Goal: Task Accomplishment & Management: Complete application form

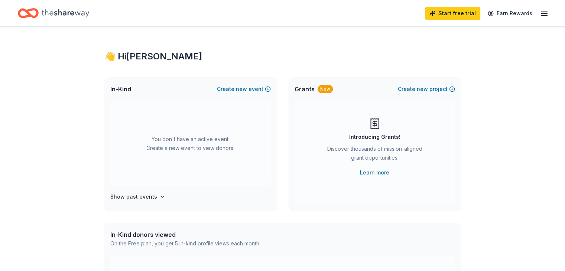
click at [564, 76] on div "👋 Hi Chrissy In-Kind Create new event You don't have an active event. Create a …" at bounding box center [282, 244] width 565 height 434
click at [539, 12] on icon "button" at bounding box center [543, 13] width 9 height 9
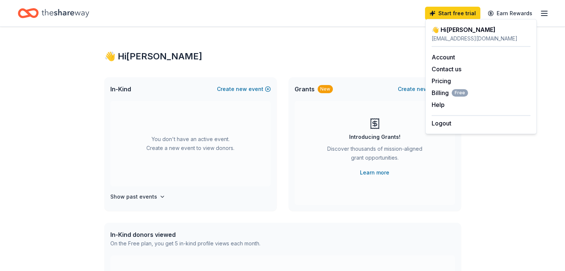
click at [539, 12] on icon "button" at bounding box center [543, 13] width 9 height 9
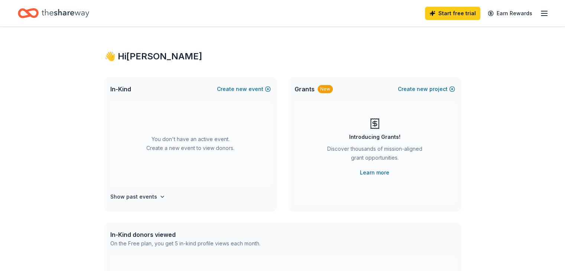
click at [539, 12] on icon "button" at bounding box center [543, 13] width 9 height 9
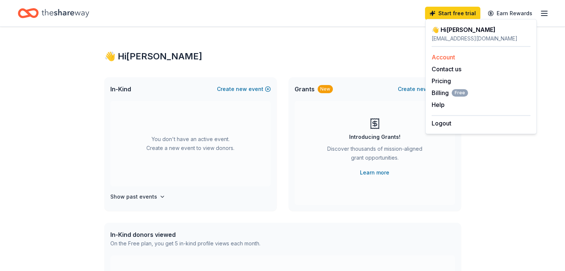
click at [444, 57] on link "Account" at bounding box center [442, 56] width 23 height 7
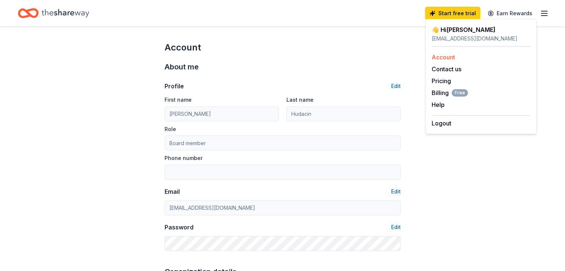
click at [444, 57] on link "Account" at bounding box center [442, 56] width 23 height 7
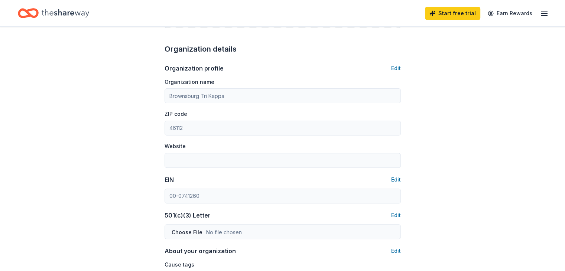
scroll to position [140, 0]
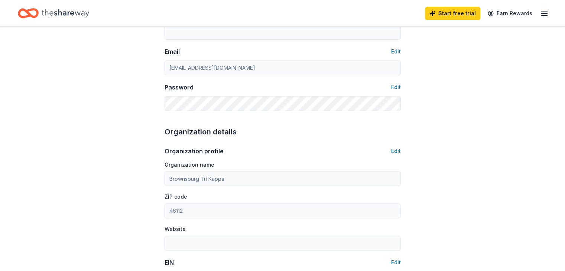
click at [541, 13] on line "button" at bounding box center [544, 13] width 6 height 0
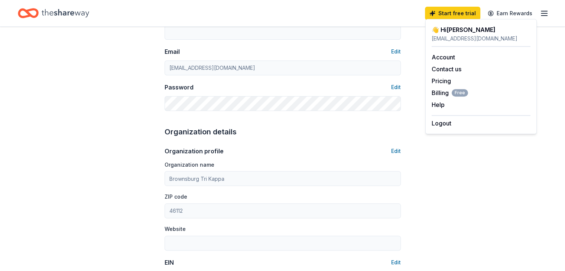
click at [452, 32] on div "👋 Hi Chrissy" at bounding box center [480, 29] width 99 height 9
click at [73, 9] on icon "Home" at bounding box center [66, 13] width 48 height 15
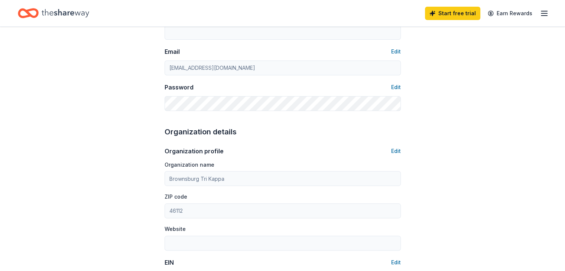
click at [76, 12] on icon "Home" at bounding box center [66, 13] width 48 height 8
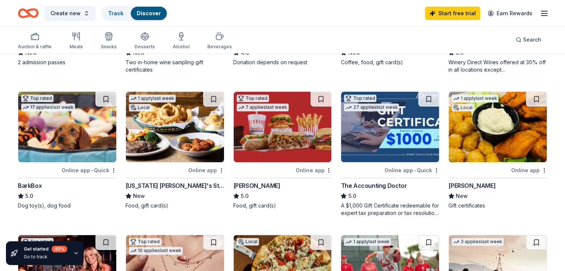
scroll to position [186, 0]
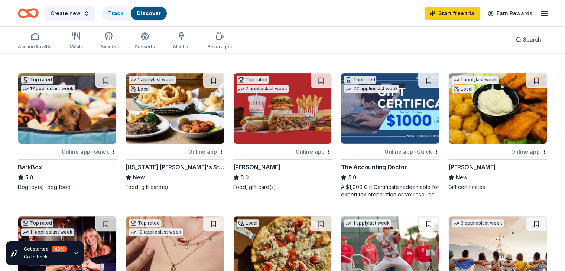
click at [169, 98] on img at bounding box center [175, 108] width 98 height 71
click at [286, 114] on img at bounding box center [283, 108] width 98 height 71
click at [123, 13] on link "Track" at bounding box center [115, 13] width 15 height 6
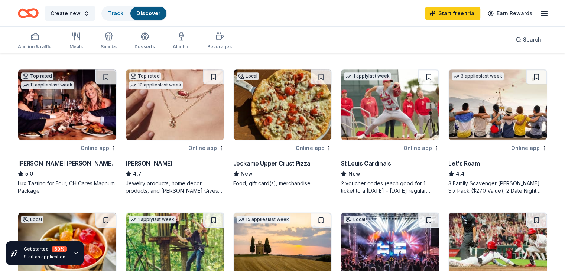
scroll to position [334, 0]
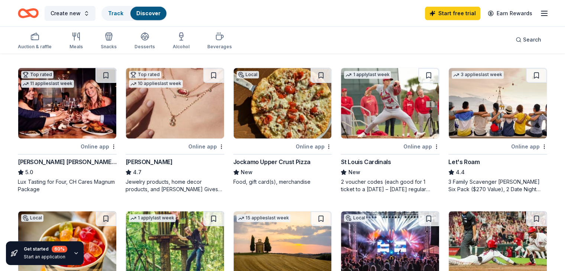
click at [74, 100] on img at bounding box center [67, 103] width 98 height 71
click at [123, 12] on link "Track" at bounding box center [115, 13] width 15 height 6
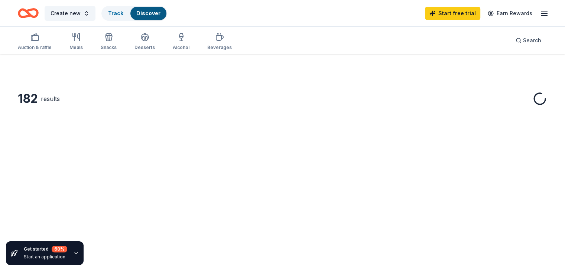
scroll to position [334, 0]
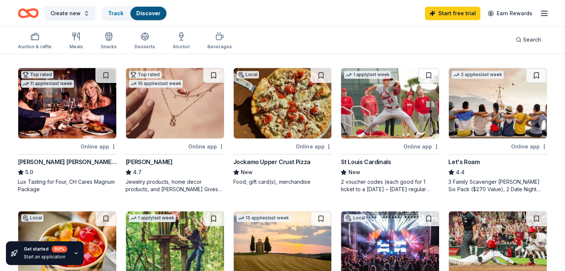
click at [174, 105] on img at bounding box center [175, 103] width 98 height 71
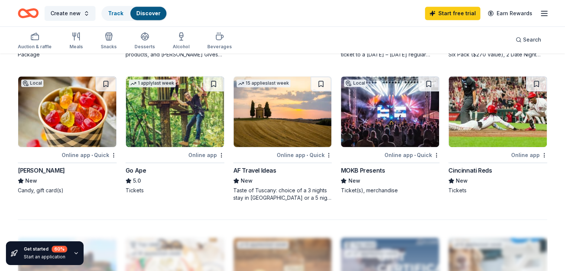
scroll to position [483, 0]
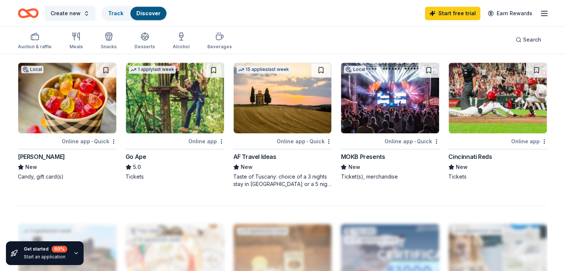
click at [79, 95] on img at bounding box center [67, 98] width 98 height 71
click at [84, 105] on img at bounding box center [67, 98] width 98 height 71
click at [173, 95] on img at bounding box center [175, 98] width 98 height 71
click at [122, 14] on link "Track" at bounding box center [115, 13] width 15 height 6
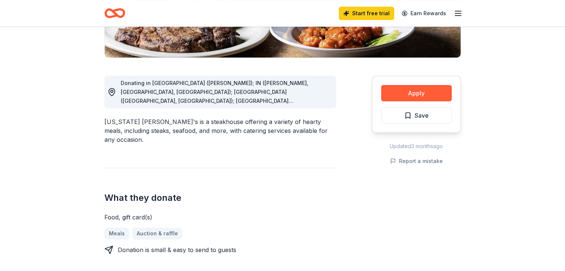
scroll to position [186, 0]
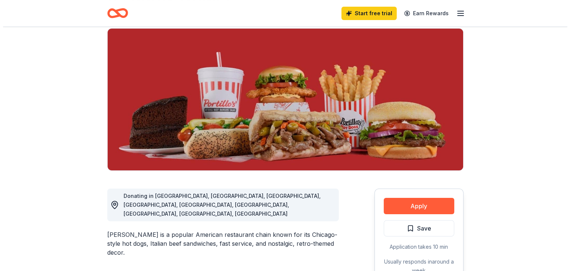
scroll to position [149, 0]
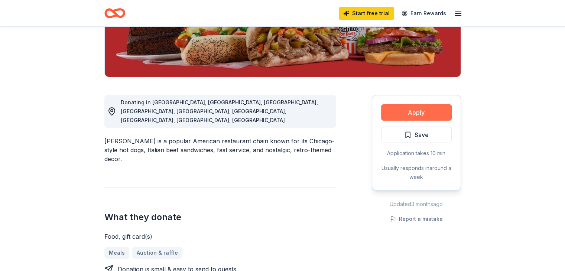
click at [408, 109] on button "Apply" at bounding box center [416, 112] width 71 height 16
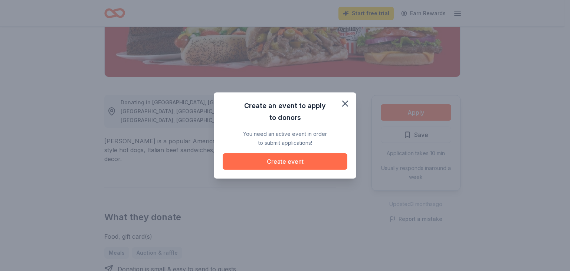
click at [297, 163] on button "Create event" at bounding box center [285, 161] width 125 height 16
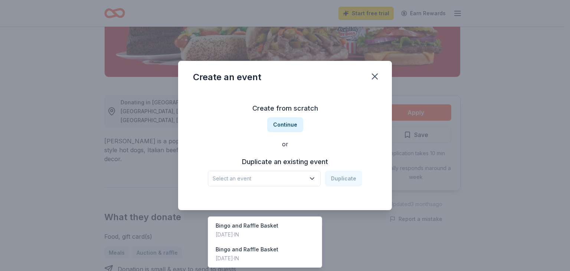
click at [314, 176] on icon "button" at bounding box center [312, 178] width 7 height 7
click at [263, 221] on div "Bingo and Raffle Basket" at bounding box center [247, 225] width 63 height 9
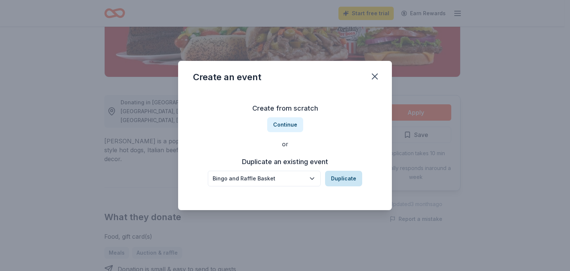
click at [342, 177] on button "Duplicate" at bounding box center [343, 179] width 37 height 16
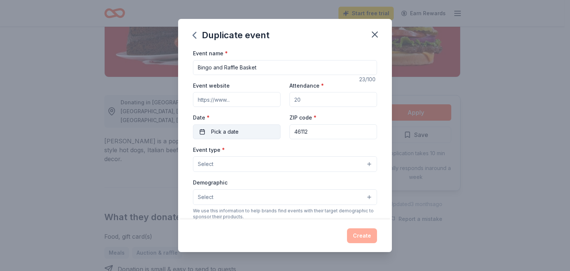
click at [251, 134] on button "Pick a date" at bounding box center [237, 131] width 88 height 15
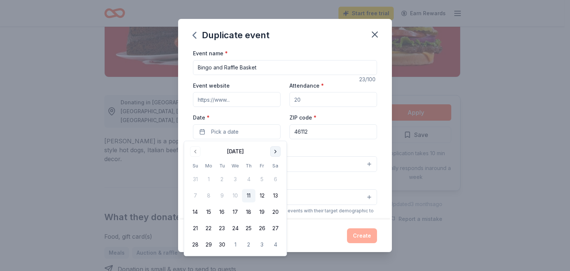
click at [273, 151] on button "Go to next month" at bounding box center [275, 151] width 10 height 10
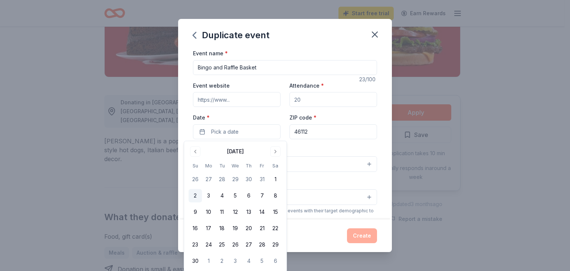
click at [198, 196] on button "2" at bounding box center [195, 195] width 13 height 13
click at [276, 153] on button "Go to next month" at bounding box center [275, 151] width 10 height 10
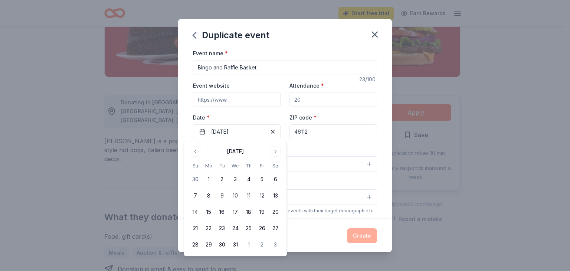
click at [320, 147] on div "Event type * Select" at bounding box center [285, 158] width 184 height 27
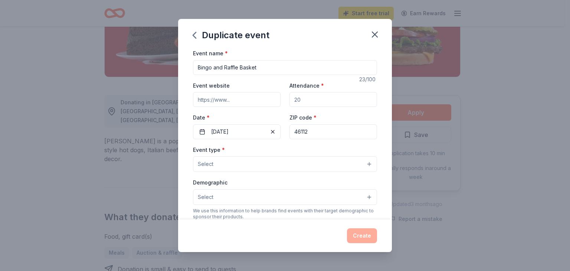
click at [254, 162] on button "Select" at bounding box center [285, 164] width 184 height 16
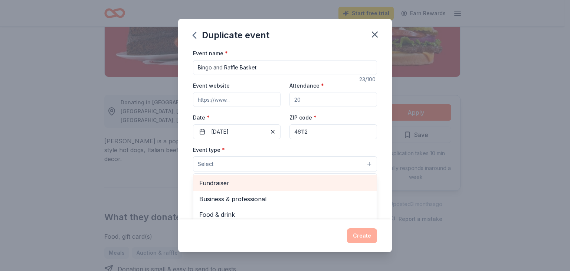
click at [226, 183] on span "Fundraiser" at bounding box center [285, 183] width 172 height 10
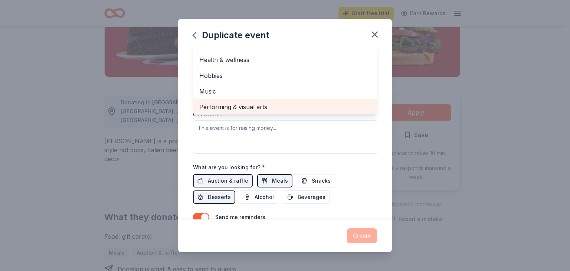
scroll to position [9, 0]
click at [232, 103] on span "Performing & visual arts" at bounding box center [285, 105] width 172 height 10
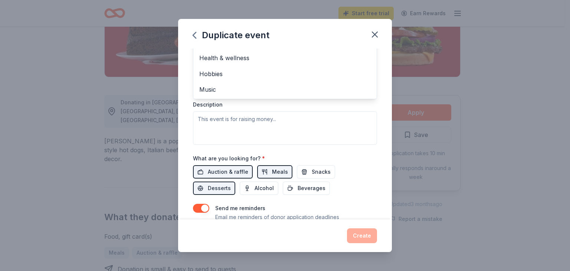
click at [297, 117] on div "Event type * Fundraiser Performing & visual arts Business & professional Food &…" at bounding box center [285, 66] width 184 height 157
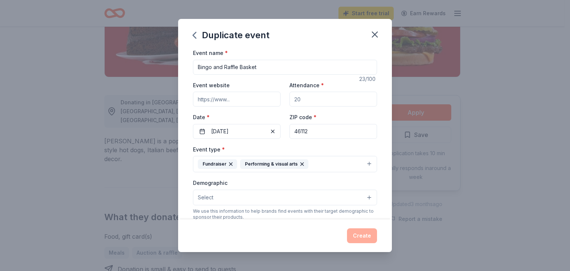
scroll to position [0, 0]
click at [234, 195] on button "Select" at bounding box center [285, 198] width 184 height 16
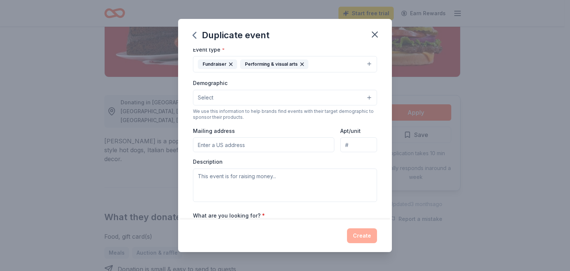
scroll to position [111, 0]
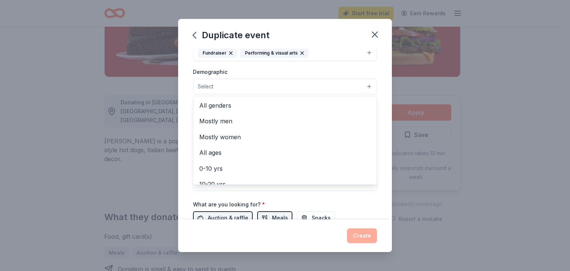
click at [301, 88] on button "Select" at bounding box center [285, 87] width 184 height 16
click at [218, 150] on span "All ages" at bounding box center [285, 153] width 172 height 10
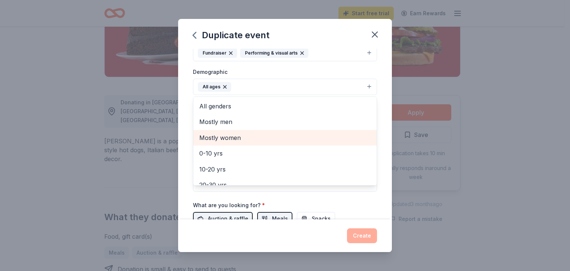
click at [228, 136] on span "Mostly women" at bounding box center [285, 138] width 172 height 10
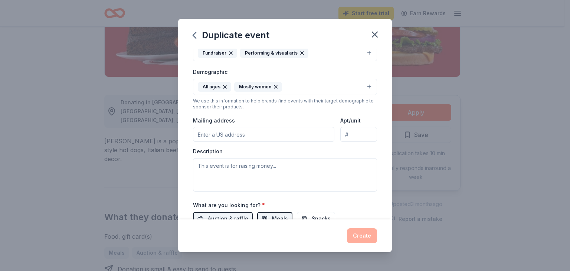
click at [225, 85] on icon "button" at bounding box center [225, 87] width 6 height 6
click at [284, 137] on input "Mailing address" at bounding box center [263, 134] width 141 height 15
type input "341 Sugar Bush Lane North"
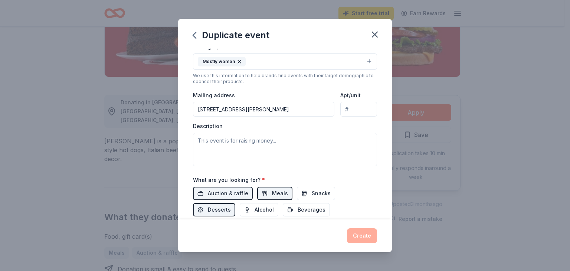
scroll to position [149, 0]
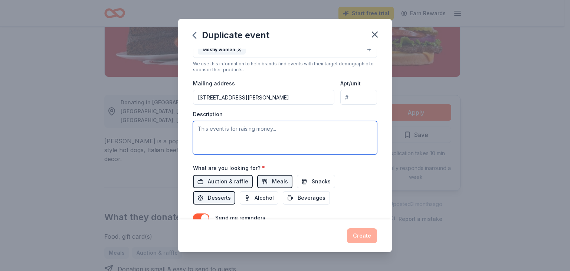
click at [274, 140] on textarea at bounding box center [285, 137] width 184 height 33
paste textarea "The Brownsburg chapter of Tri Kappa is hosting our annual licensed Bingo event …"
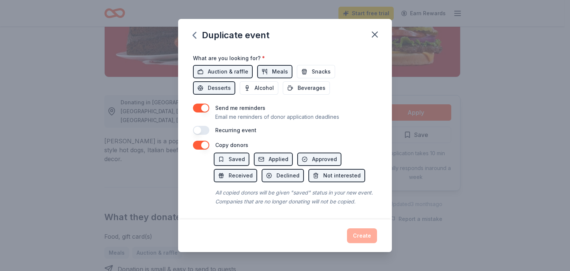
scroll to position [267, 0]
type textarea "The Brownsburg chapter of Tri Kappa is hosting our annual licensed Bingo event …"
click at [333, 126] on div "Recurring event" at bounding box center [285, 130] width 184 height 9
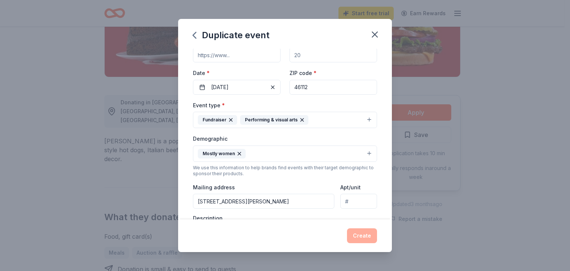
scroll to position [0, 0]
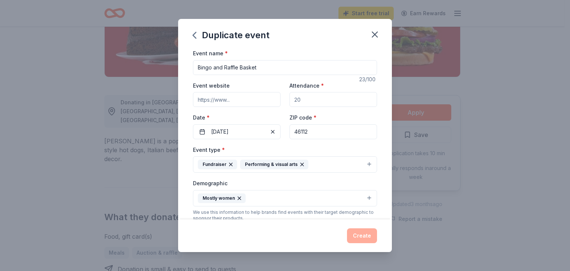
click at [249, 99] on input "Event website" at bounding box center [237, 99] width 88 height 15
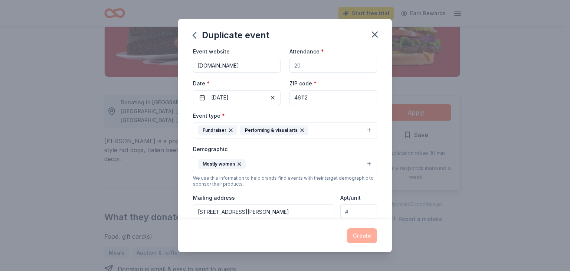
scroll to position [74, 0]
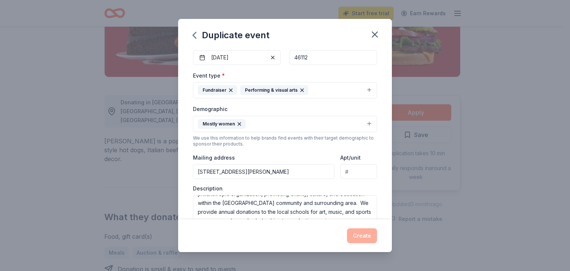
type input "www.trikappa.org"
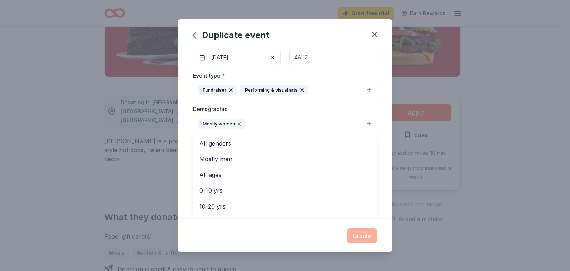
click at [300, 125] on button "Mostly women" at bounding box center [285, 124] width 184 height 16
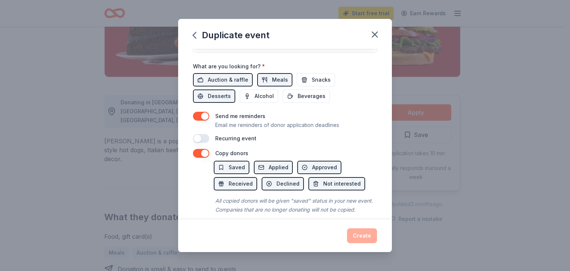
scroll to position [267, 0]
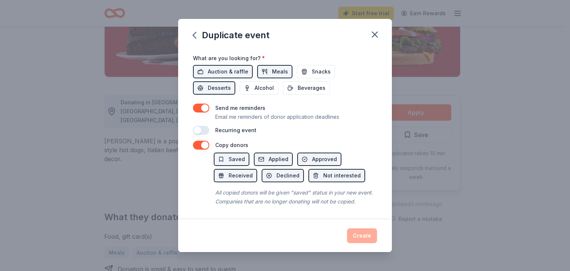
click at [251, 203] on div "Event name * Bingo and Raffle Basket 23 /100 Event website www.trikappa.org Att…" at bounding box center [285, 134] width 214 height 171
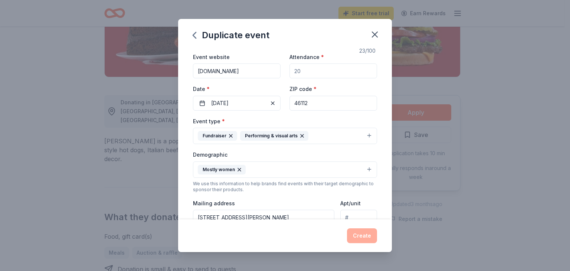
scroll to position [0, 0]
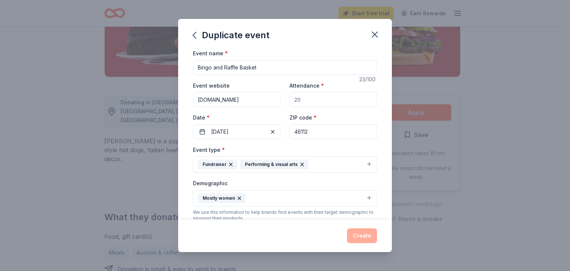
click at [321, 95] on input "Attendance *" at bounding box center [334, 99] width 88 height 15
type input "250"
click at [362, 234] on button "Create" at bounding box center [362, 235] width 30 height 15
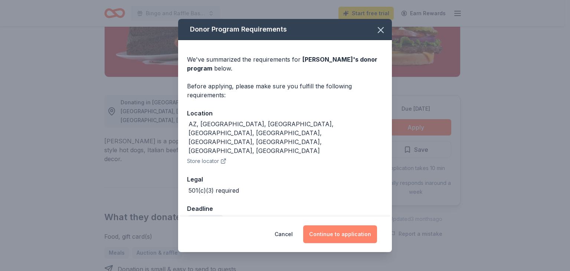
click at [337, 230] on button "Continue to application" at bounding box center [340, 234] width 74 height 18
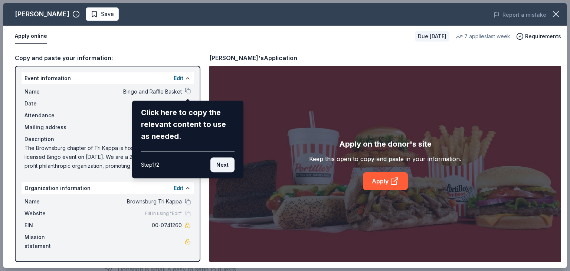
click at [223, 162] on button "Next" at bounding box center [223, 164] width 24 height 15
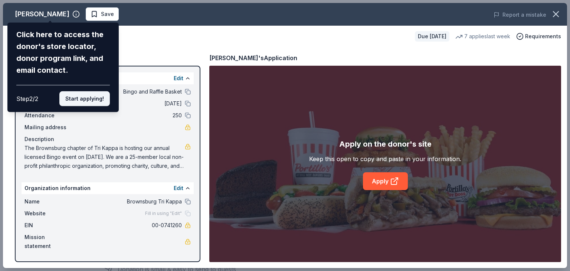
click at [83, 100] on button "Start applying!" at bounding box center [84, 98] width 50 height 15
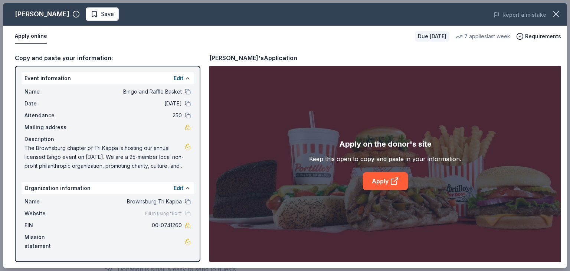
click at [382, 180] on div "Portillo's Save Report a mistake Apply online Due in 38 days 7 applies last wee…" at bounding box center [285, 135] width 564 height 265
click at [380, 182] on div "Portillo's Save Report a mistake Apply online Due in 38 days 7 applies last wee…" at bounding box center [285, 135] width 564 height 265
drag, startPoint x: 531, startPoint y: 102, endPoint x: 486, endPoint y: 105, distance: 45.8
click at [533, 102] on div "Portillo's Save Report a mistake Apply online Due in 38 days 7 applies last wee…" at bounding box center [285, 135] width 564 height 265
click at [83, 14] on div "Portillo's Save Report a mistake Apply online Due in 38 days 7 applies last wee…" at bounding box center [285, 135] width 564 height 265
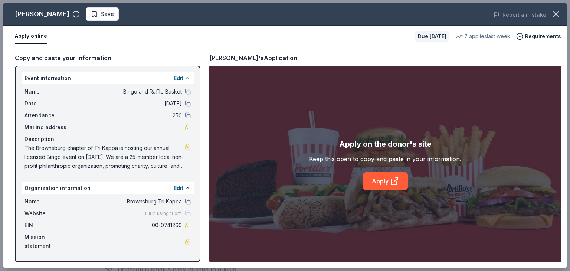
click at [554, 125] on div "Portillo's Save Report a mistake Apply online Due in 38 days 7 applies last wee…" at bounding box center [285, 135] width 564 height 265
click at [395, 193] on div "Apply on the donor's site Keep this open to copy and paste in your information.…" at bounding box center [385, 164] width 352 height 196
click at [119, 202] on span "Brownsburg Tri Kappa" at bounding box center [128, 201] width 108 height 9
click at [115, 226] on span "00-0741260" at bounding box center [128, 225] width 108 height 9
click at [380, 116] on div "Apply on the donor's site Keep this open to copy and paste in your information.…" at bounding box center [385, 164] width 352 height 196
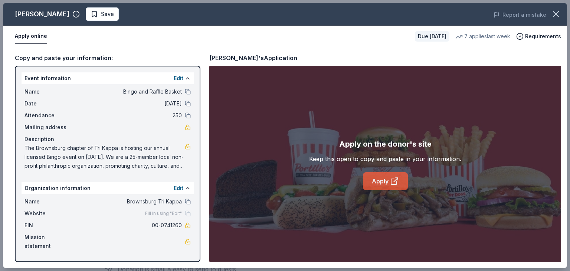
click at [384, 180] on link "Apply" at bounding box center [385, 181] width 45 height 18
click at [384, 182] on link "Apply" at bounding box center [385, 181] width 45 height 18
click at [101, 13] on span "Save" at bounding box center [107, 14] width 13 height 9
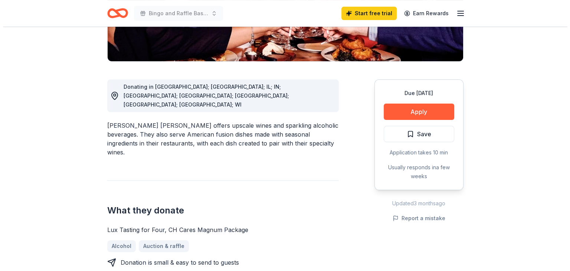
scroll to position [186, 0]
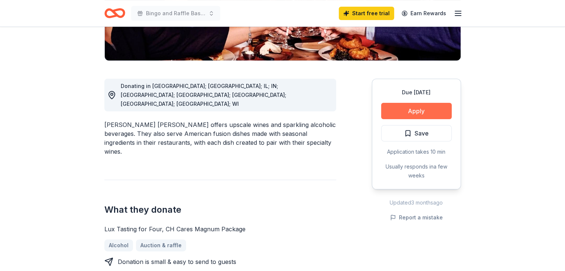
click at [413, 103] on button "Apply" at bounding box center [416, 111] width 71 height 16
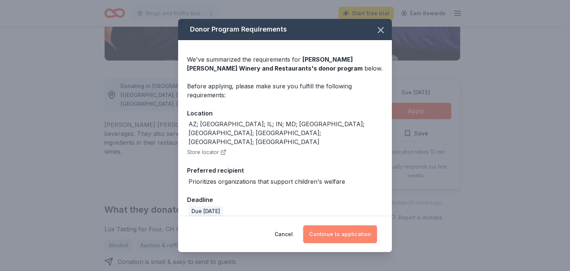
click at [352, 228] on button "Continue to application" at bounding box center [340, 234] width 74 height 18
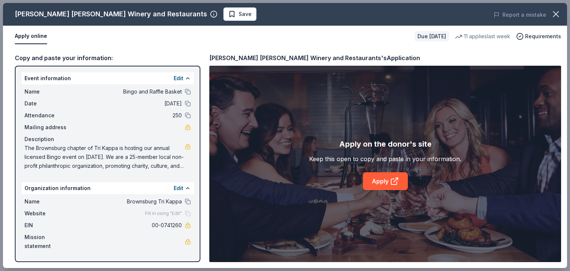
click at [239, 11] on span "Save" at bounding box center [245, 14] width 13 height 9
click at [382, 179] on link "Apply" at bounding box center [385, 181] width 45 height 18
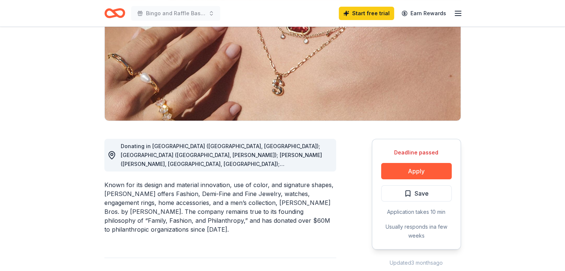
scroll to position [149, 0]
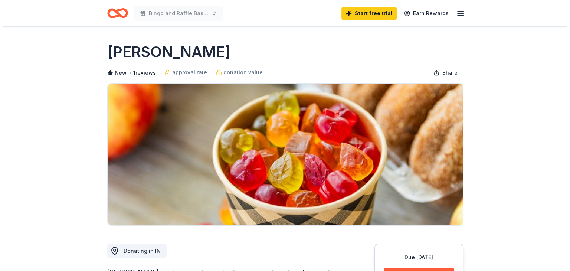
scroll to position [149, 0]
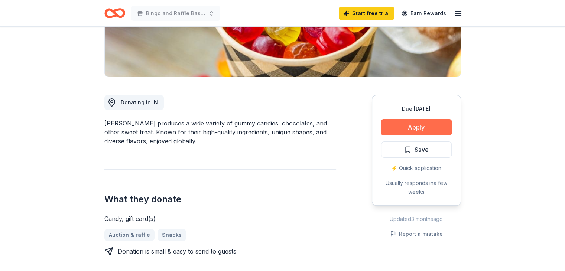
click at [421, 126] on button "Apply" at bounding box center [416, 127] width 71 height 16
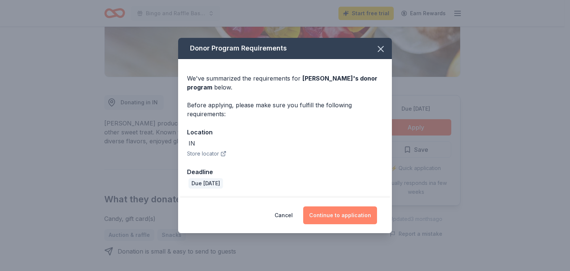
click at [347, 213] on button "Continue to application" at bounding box center [340, 215] width 74 height 18
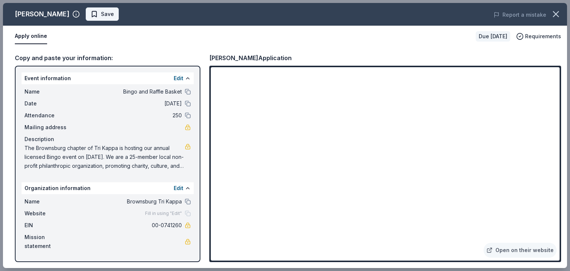
click at [101, 11] on span "Save" at bounding box center [107, 14] width 13 height 9
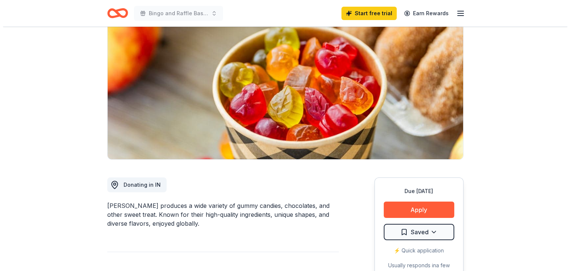
scroll to position [74, 0]
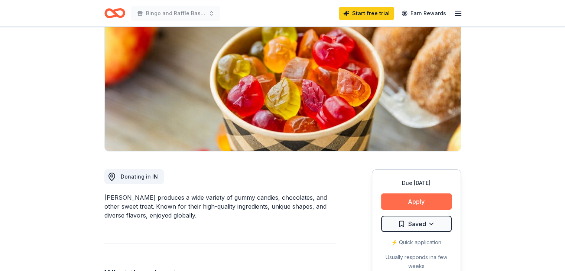
click at [413, 199] on button "Apply" at bounding box center [416, 201] width 71 height 16
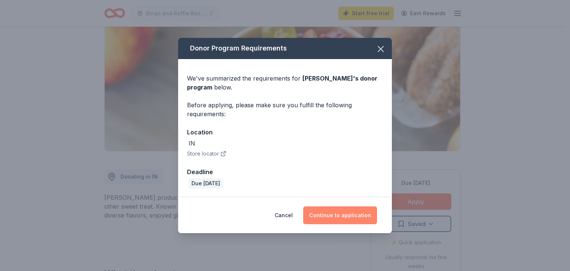
click at [348, 212] on button "Continue to application" at bounding box center [340, 215] width 74 height 18
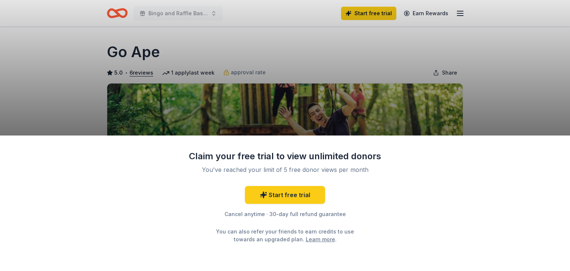
click at [492, 89] on div "Claim your free trial to view unlimited donors You've reached your limit of 5 f…" at bounding box center [285, 135] width 570 height 271
click at [543, 139] on div "Claim your free trial to view unlimited donors You've reached your limit of 5 f…" at bounding box center [285, 204] width 570 height 136
drag, startPoint x: 375, startPoint y: 107, endPoint x: 336, endPoint y: 69, distance: 54.3
click at [373, 106] on div "Claim your free trial to view unlimited donors You've reached your limit of 5 f…" at bounding box center [285, 135] width 570 height 271
click at [332, 63] on div "Claim your free trial to view unlimited donors You've reached your limit of 5 f…" at bounding box center [285, 135] width 570 height 271
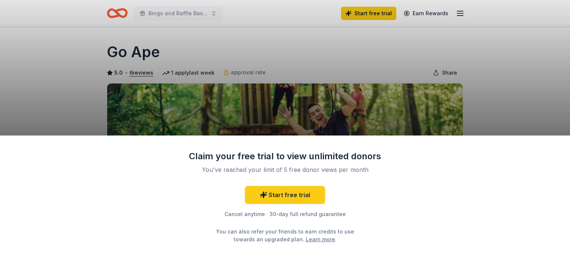
click at [527, 79] on div "Claim your free trial to view unlimited donors You've reached your limit of 5 f…" at bounding box center [285, 135] width 570 height 271
